Goal: Find specific page/section: Find specific page/section

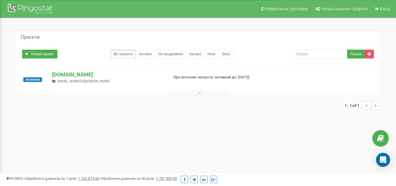
click at [175, 94] on button at bounding box center [198, 93] width 59 height 4
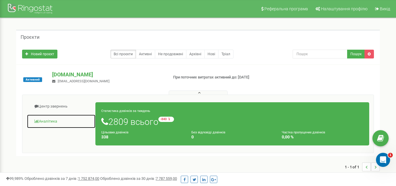
click at [52, 119] on link "Аналiтика" at bounding box center [61, 121] width 69 height 14
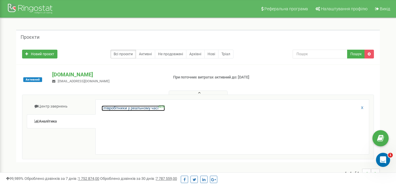
click at [126, 107] on link "Співробітники у реальному часі NEW" at bounding box center [133, 109] width 63 height 6
click at [111, 109] on link "Співробітники у реальному часі NEW" at bounding box center [133, 109] width 63 height 6
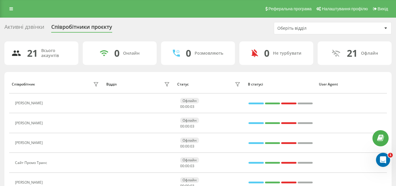
click at [33, 25] on div "Активні дзвінки" at bounding box center [24, 28] width 40 height 9
